Goal: Task Accomplishment & Management: Use online tool/utility

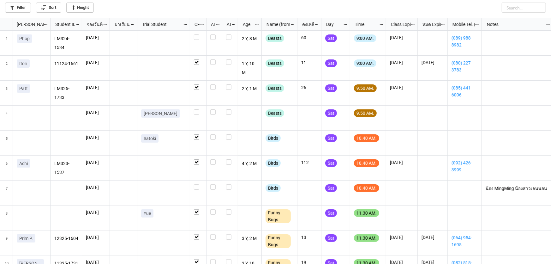
scroll to position [3, 3]
click at [200, 37] on div "grid" at bounding box center [198, 36] width 9 height 5
click at [199, 109] on label "grid" at bounding box center [198, 109] width 9 height 0
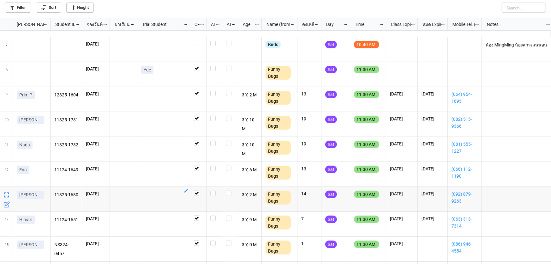
scroll to position [258, 0]
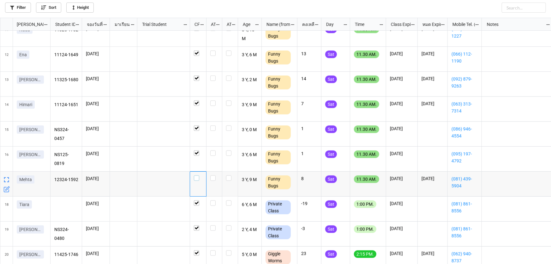
click at [197, 175] on label "grid" at bounding box center [198, 175] width 9 height 0
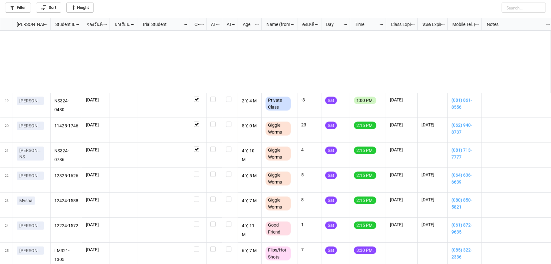
scroll to position [459, 0]
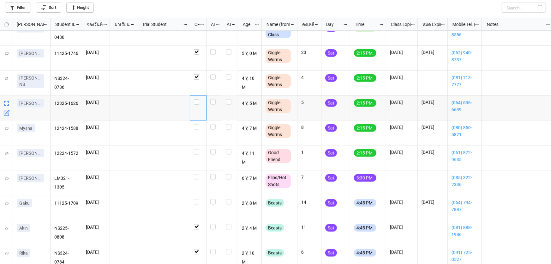
click at [198, 99] on label "grid" at bounding box center [198, 99] width 9 height 0
click at [199, 149] on label "grid" at bounding box center [198, 149] width 9 height 0
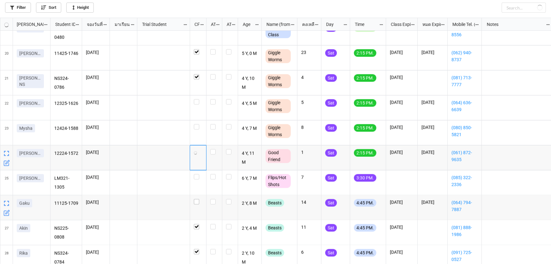
scroll to position [468, 0]
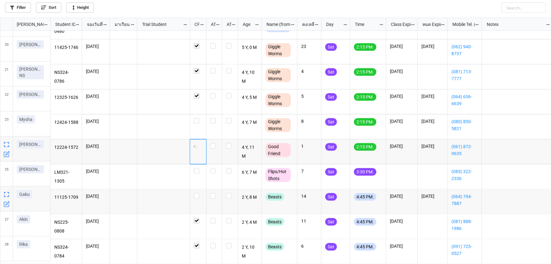
checkbox input "true"
click at [47, 215] on icon "grid" at bounding box center [47, 215] width 4 height 4
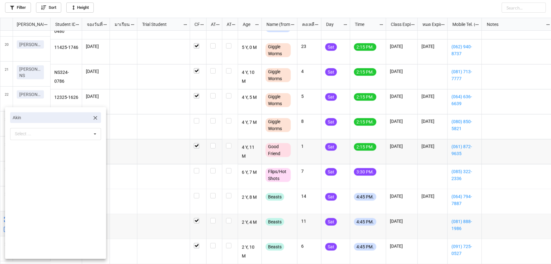
click at [94, 117] on icon at bounding box center [96, 118] width 4 height 4
click at [85, 119] on div "Select ... No results found." at bounding box center [55, 118] width 91 height 12
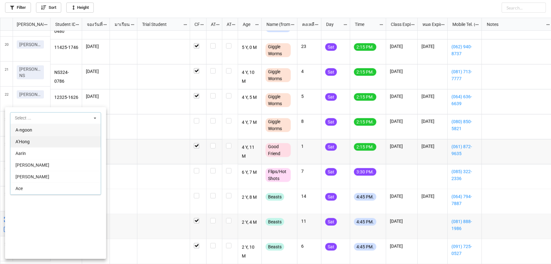
paste input "[PERSON_NAME]"
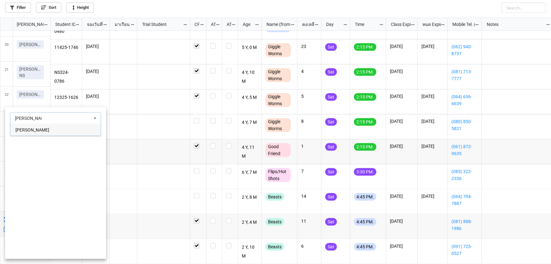
type input "[PERSON_NAME]"
click at [27, 130] on span "[PERSON_NAME]" at bounding box center [32, 129] width 34 height 5
click at [143, 150] on div at bounding box center [275, 132] width 551 height 264
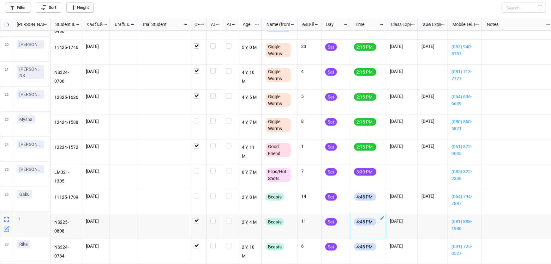
click at [384, 215] on icon "grid" at bounding box center [382, 217] width 5 height 5
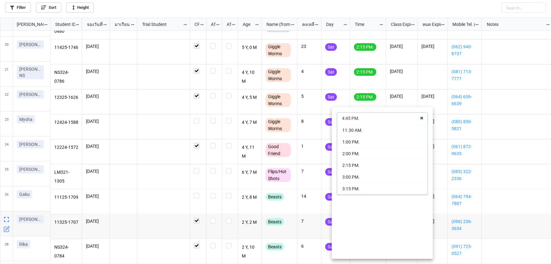
scroll to position [0, 0]
click at [378, 131] on div "9:00 AM." at bounding box center [382, 130] width 90 height 12
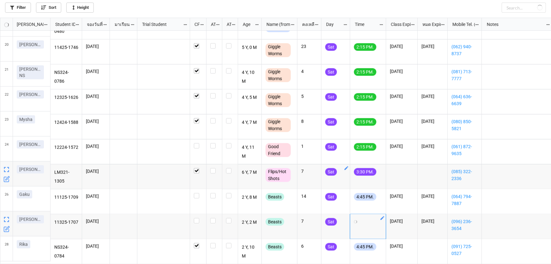
checkbox input "true"
checkbox input "false"
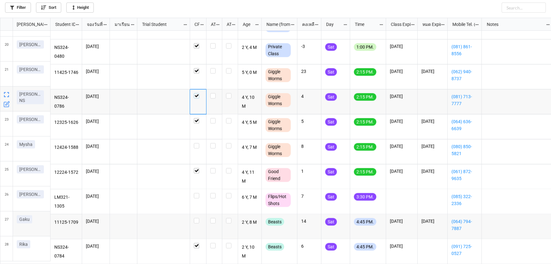
click at [197, 93] on label "grid" at bounding box center [198, 93] width 9 height 0
click at [10, 102] on div "grid" at bounding box center [6, 99] width 9 height 25
click at [6, 102] on icon "grid" at bounding box center [6, 104] width 5 height 5
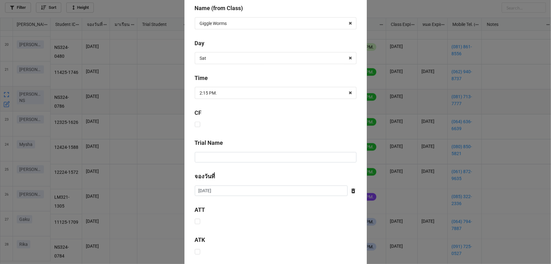
scroll to position [256, 0]
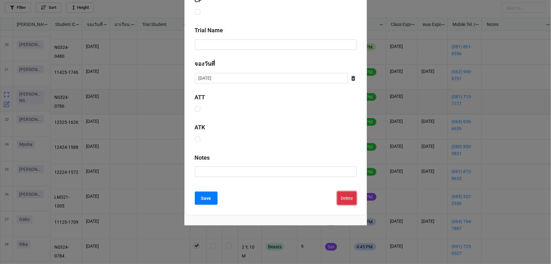
click at [342, 191] on button "Delete" at bounding box center [346, 197] width 19 height 13
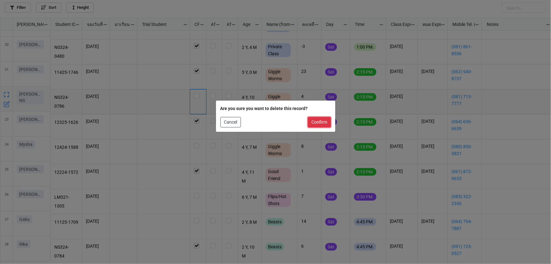
click at [329, 127] on button "Confirm" at bounding box center [319, 122] width 23 height 11
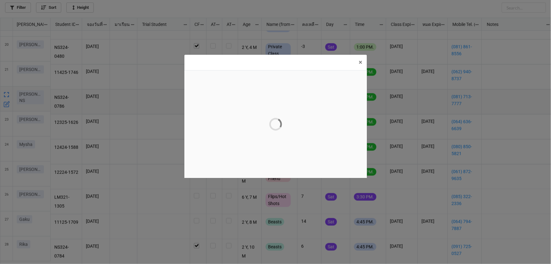
scroll to position [0, 0]
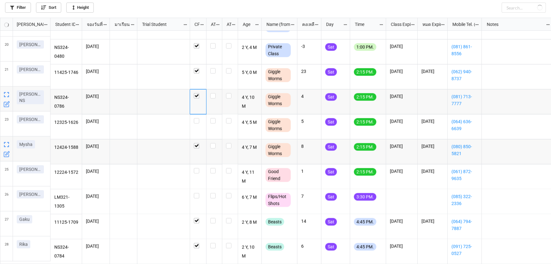
checkbox input "false"
checkbox input "true"
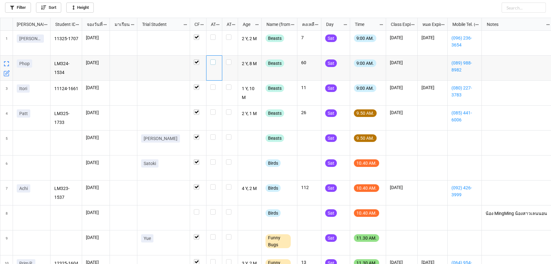
click at [216, 63] on div "grid" at bounding box center [214, 61] width 8 height 5
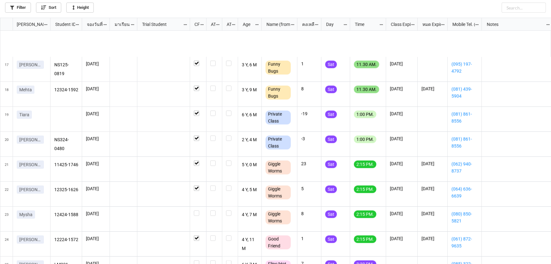
scroll to position [468, 0]
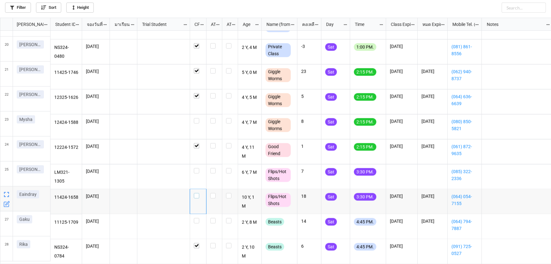
click at [195, 193] on label "grid" at bounding box center [198, 193] width 9 height 0
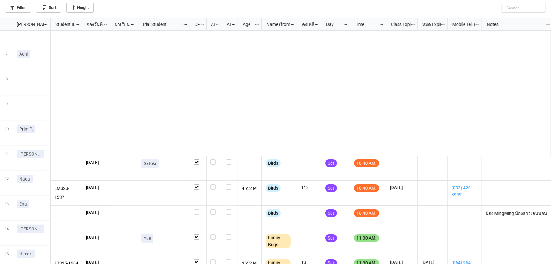
scroll to position [0, 0]
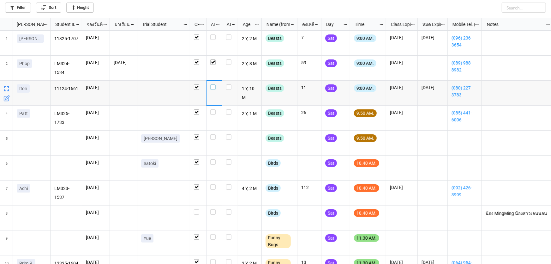
click at [214, 84] on label "grid" at bounding box center [214, 84] width 8 height 0
click at [213, 34] on label "grid" at bounding box center [214, 34] width 8 height 0
